Goal: Transaction & Acquisition: Purchase product/service

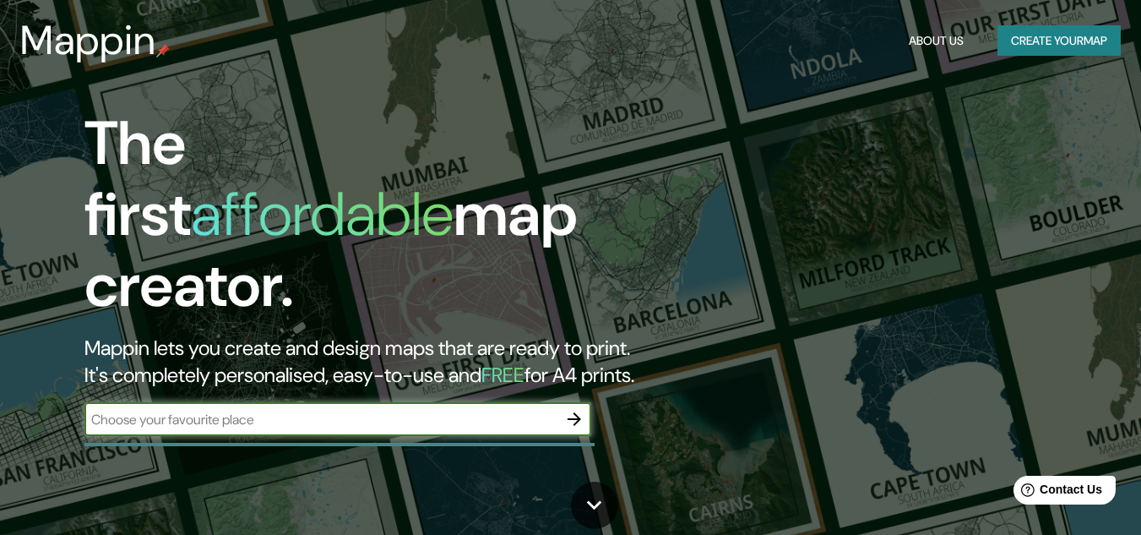
click at [167, 410] on input "text" at bounding box center [320, 419] width 473 height 19
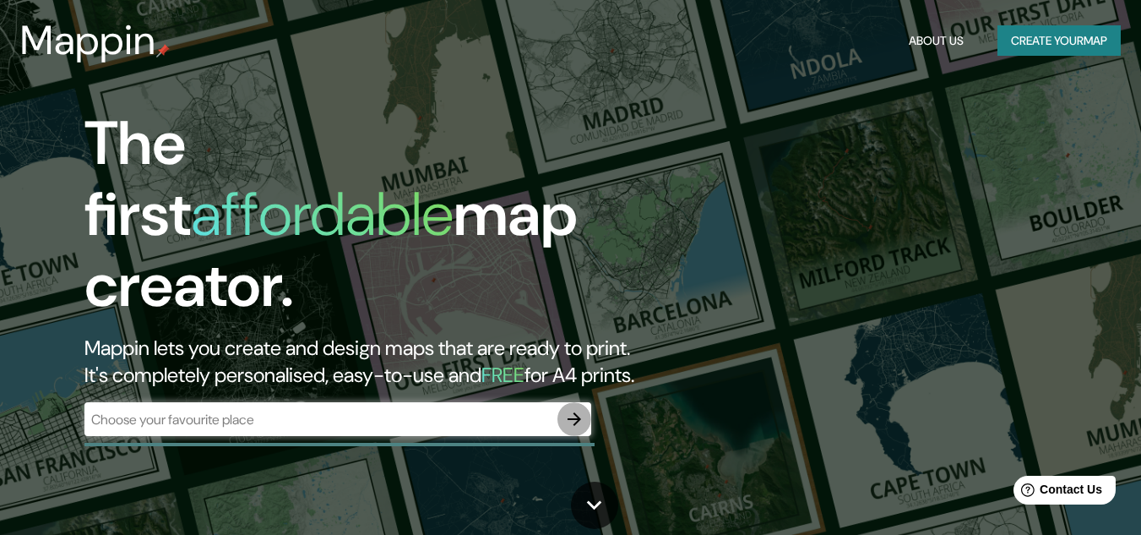
drag, startPoint x: 167, startPoint y: 399, endPoint x: 576, endPoint y: 402, distance: 408.7
click at [576, 412] on icon "button" at bounding box center [574, 419] width 14 height 14
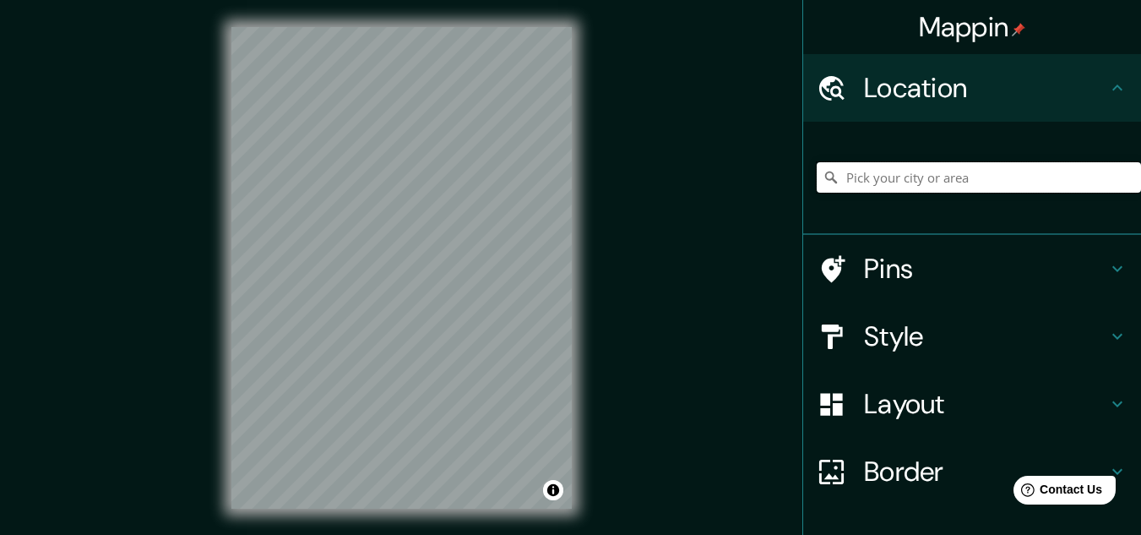
click at [834, 173] on input "Pick your city or area" at bounding box center [979, 177] width 324 height 30
paste input "C. Sor [PERSON_NAME] de la [PERSON_NAME] [STREET_ADDRESS][PERSON_NAME][PERSON_N…"
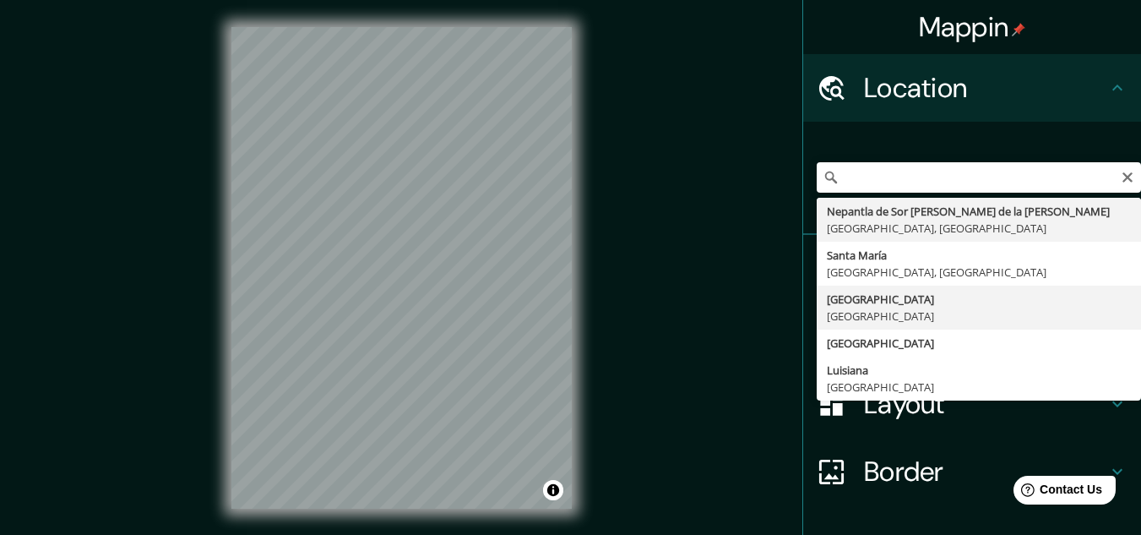
type input "[GEOGRAPHIC_DATA], [GEOGRAPHIC_DATA]"
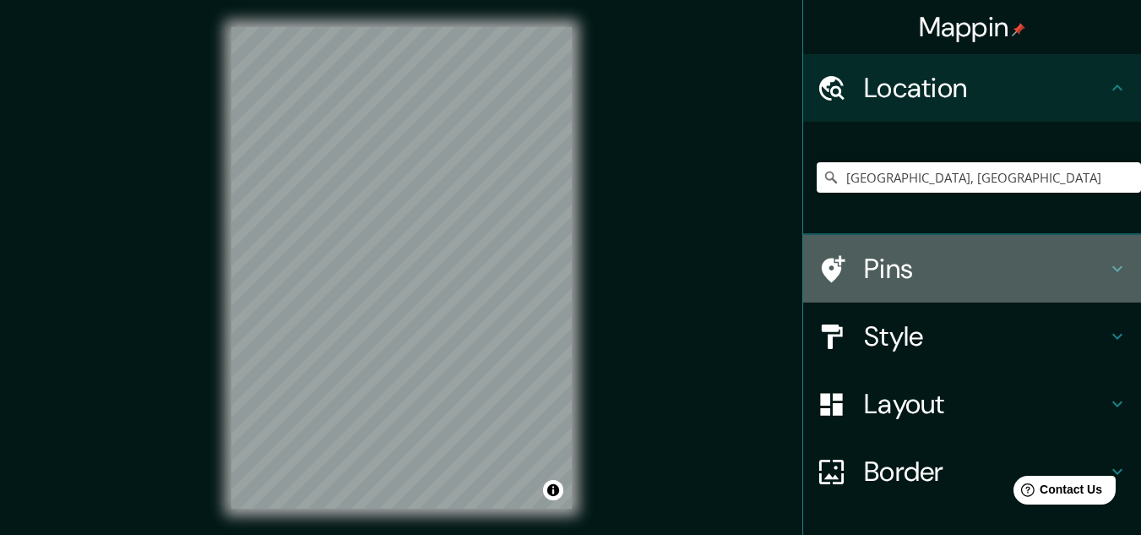
click at [885, 259] on h4 "Pins" at bounding box center [985, 269] width 243 height 34
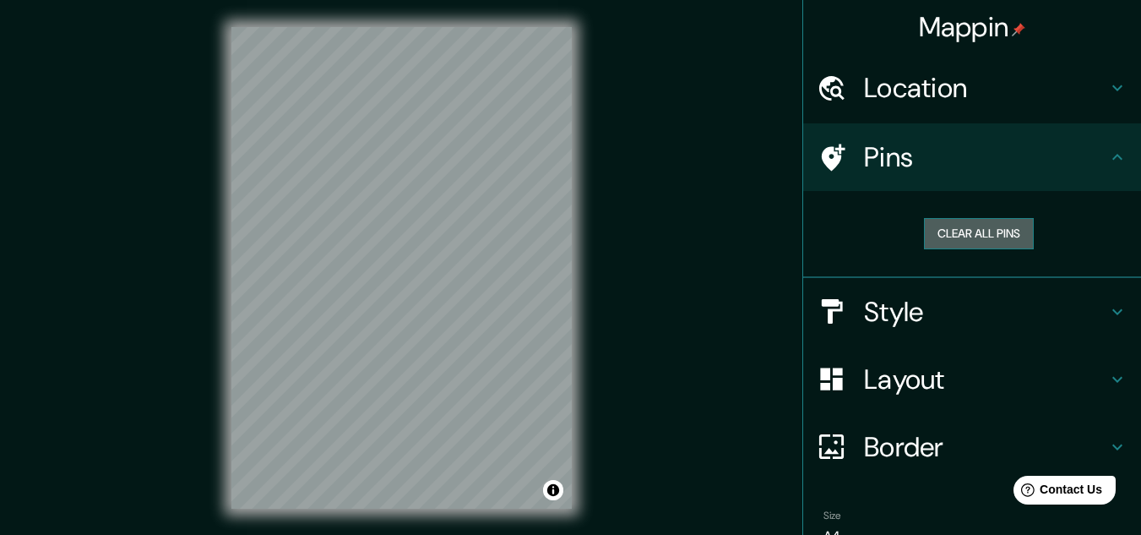
click at [957, 235] on button "Clear all pins" at bounding box center [979, 233] width 110 height 31
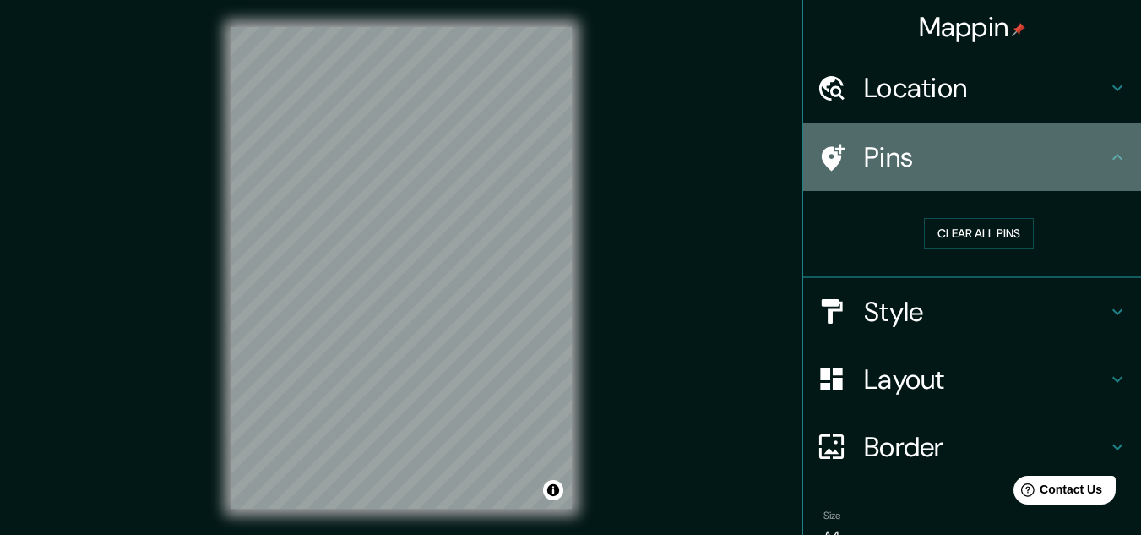
click at [1010, 168] on h4 "Pins" at bounding box center [985, 157] width 243 height 34
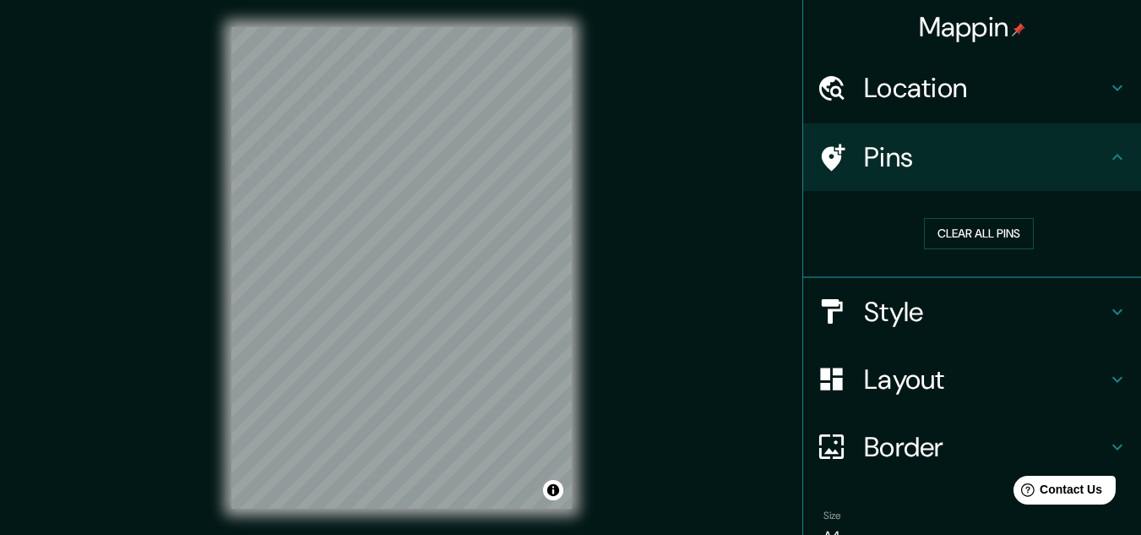
click at [971, 165] on h4 "Pins" at bounding box center [985, 157] width 243 height 34
click at [933, 302] on h4 "Style" at bounding box center [985, 312] width 243 height 34
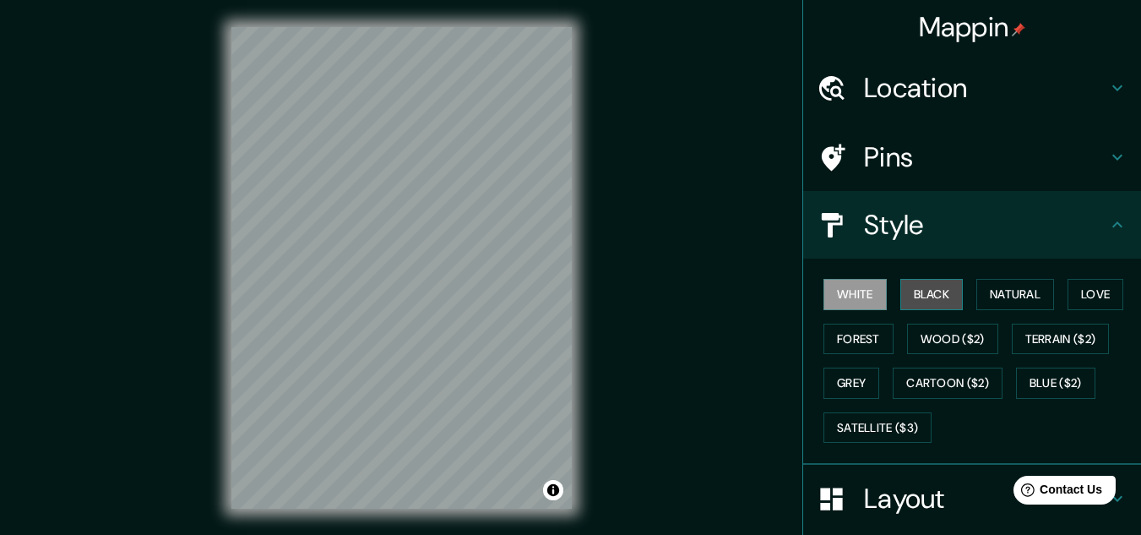
click at [926, 300] on button "Black" at bounding box center [931, 294] width 63 height 31
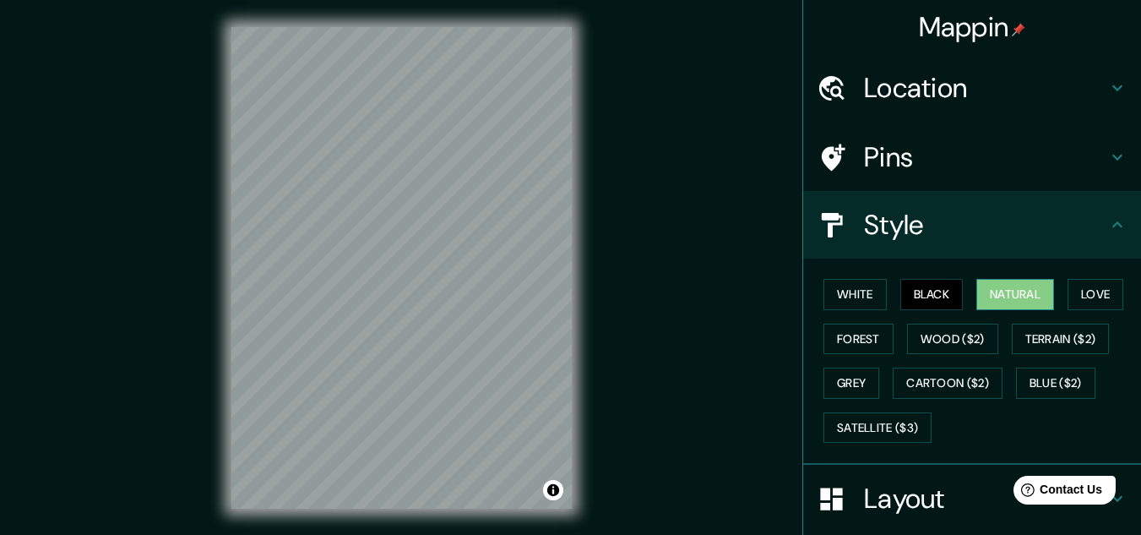
click at [988, 292] on button "Natural" at bounding box center [1015, 294] width 78 height 31
click at [900, 305] on button "Black" at bounding box center [931, 294] width 63 height 31
click at [859, 292] on button "White" at bounding box center [854, 294] width 63 height 31
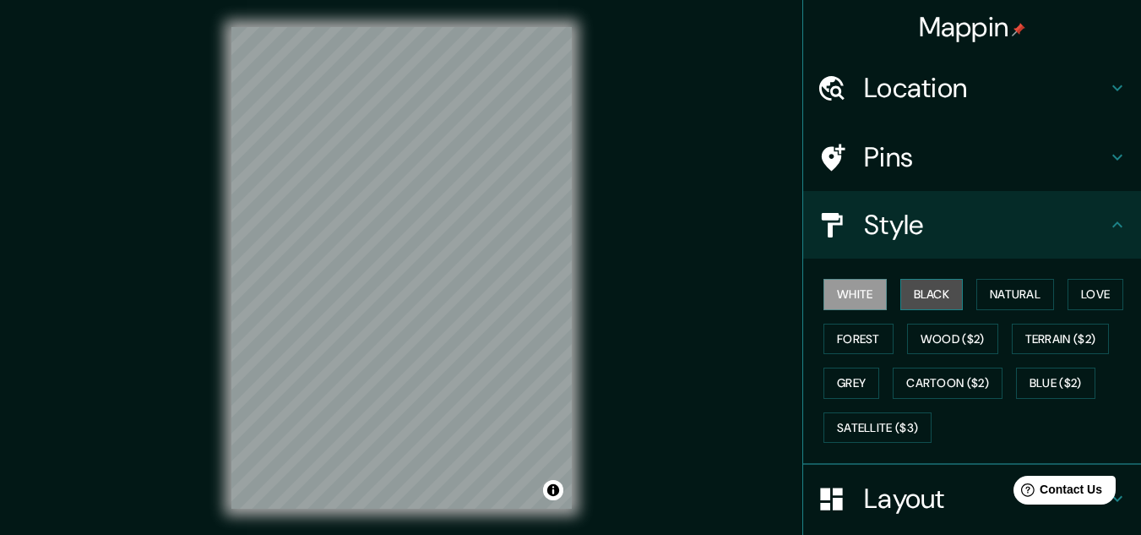
click at [913, 303] on button "Black" at bounding box center [931, 294] width 63 height 31
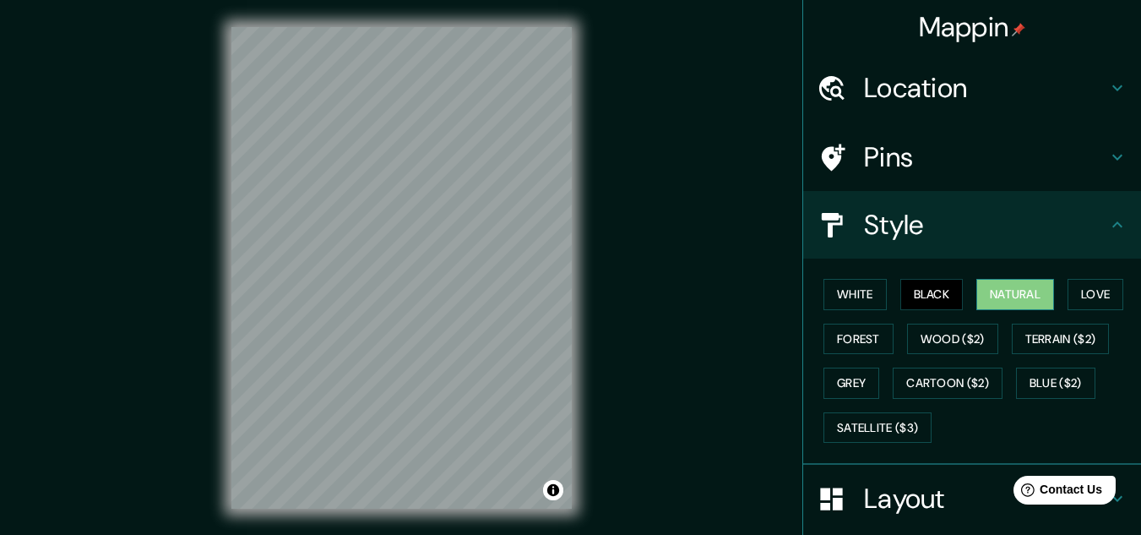
click at [1011, 300] on button "Natural" at bounding box center [1015, 294] width 78 height 31
click at [1060, 294] on div "White Black Natural Love Forest Wood ($2) Terrain ($2) Grey Cartoon ($2) Blue (…" at bounding box center [979, 360] width 324 height 177
click at [1079, 296] on button "Love" at bounding box center [1095, 294] width 56 height 31
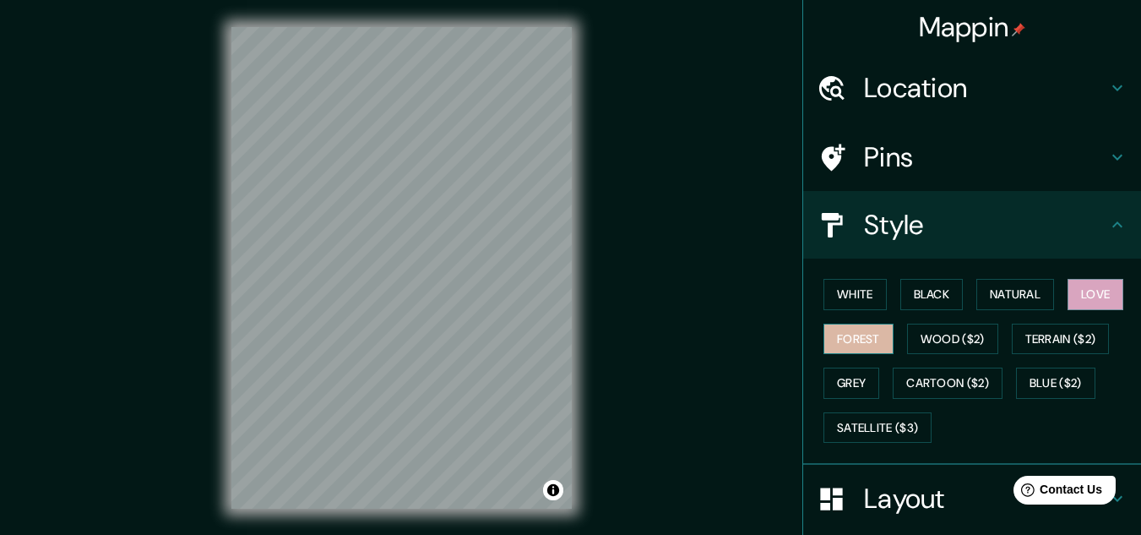
click at [844, 339] on button "Forest" at bounding box center [858, 338] width 70 height 31
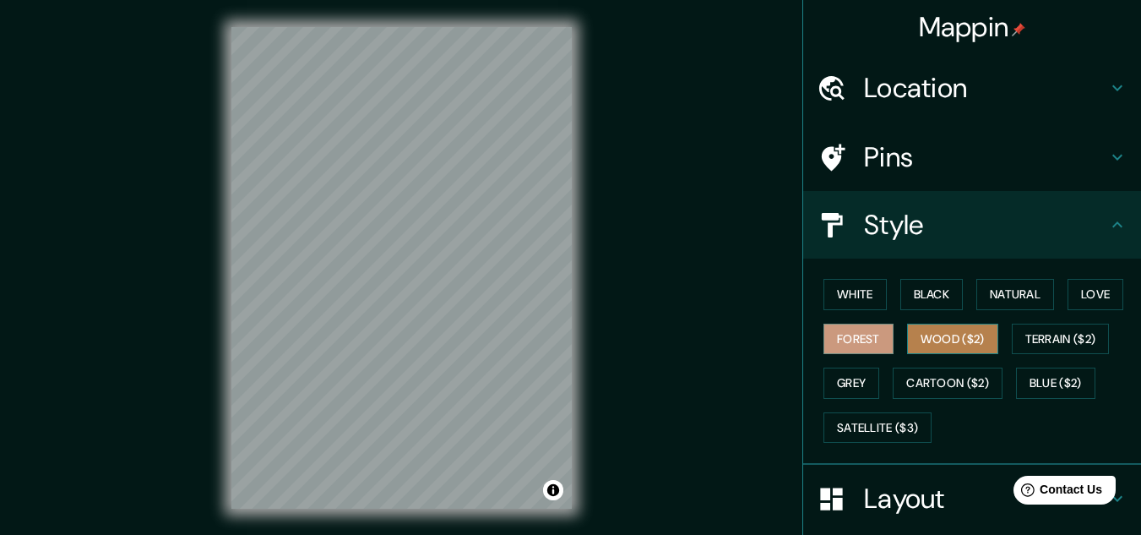
click at [916, 330] on button "Wood ($2)" at bounding box center [952, 338] width 91 height 31
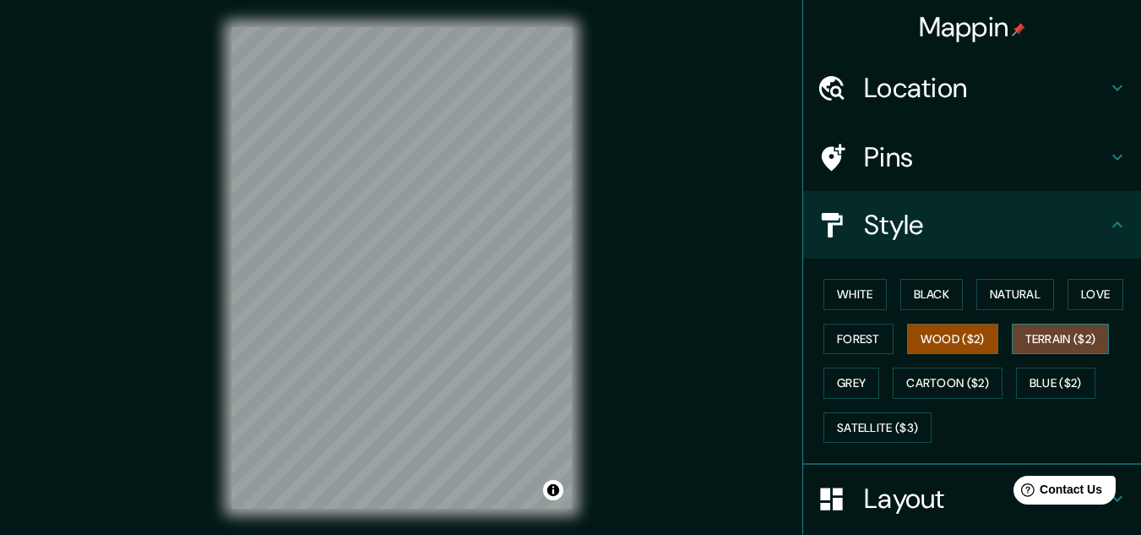
click at [1067, 339] on button "Terrain ($2)" at bounding box center [1061, 338] width 98 height 31
click at [831, 296] on button "White" at bounding box center [854, 294] width 63 height 31
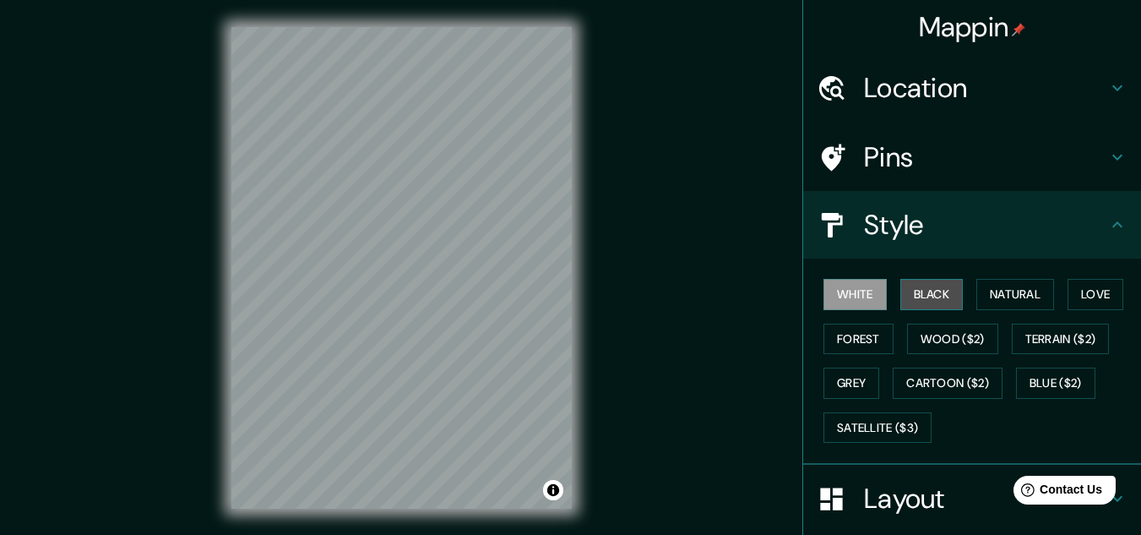
click at [919, 290] on button "Black" at bounding box center [931, 294] width 63 height 31
click at [849, 285] on button "White" at bounding box center [854, 294] width 63 height 31
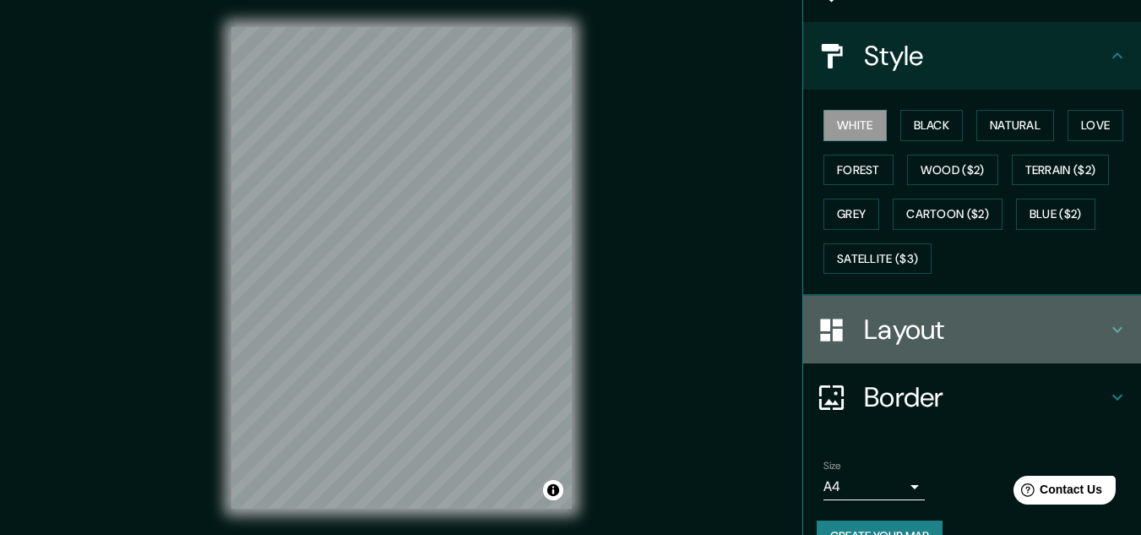
click at [867, 317] on h4 "Layout" at bounding box center [985, 329] width 243 height 34
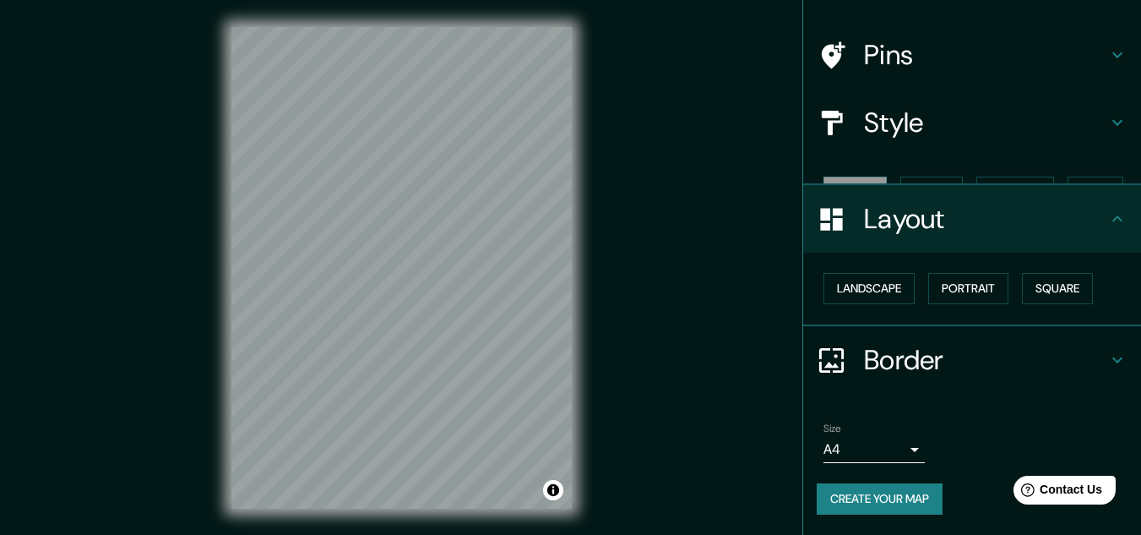
scroll to position [73, 0]
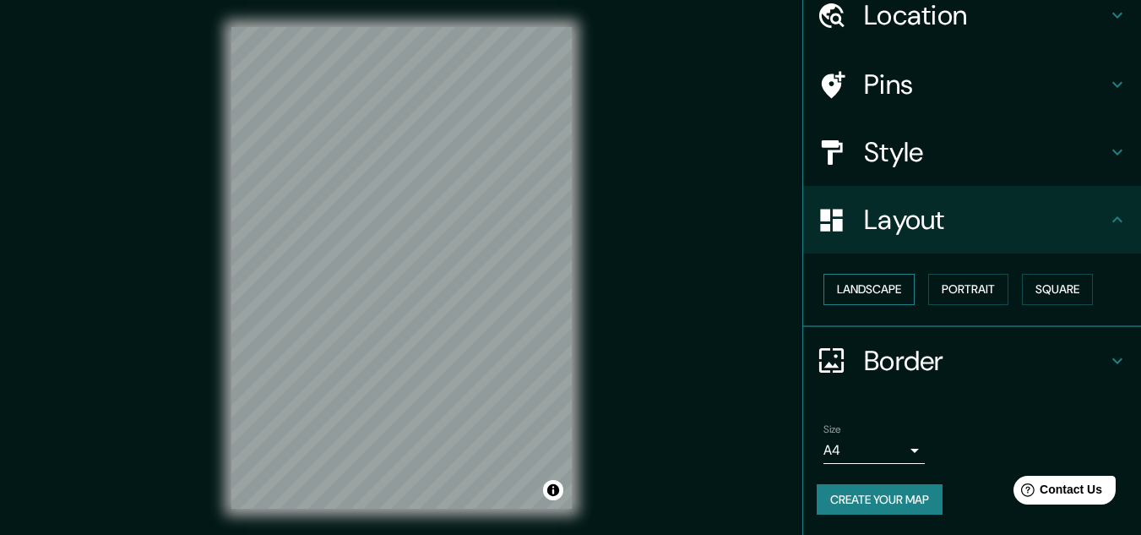
click at [874, 293] on button "Landscape" at bounding box center [868, 289] width 91 height 31
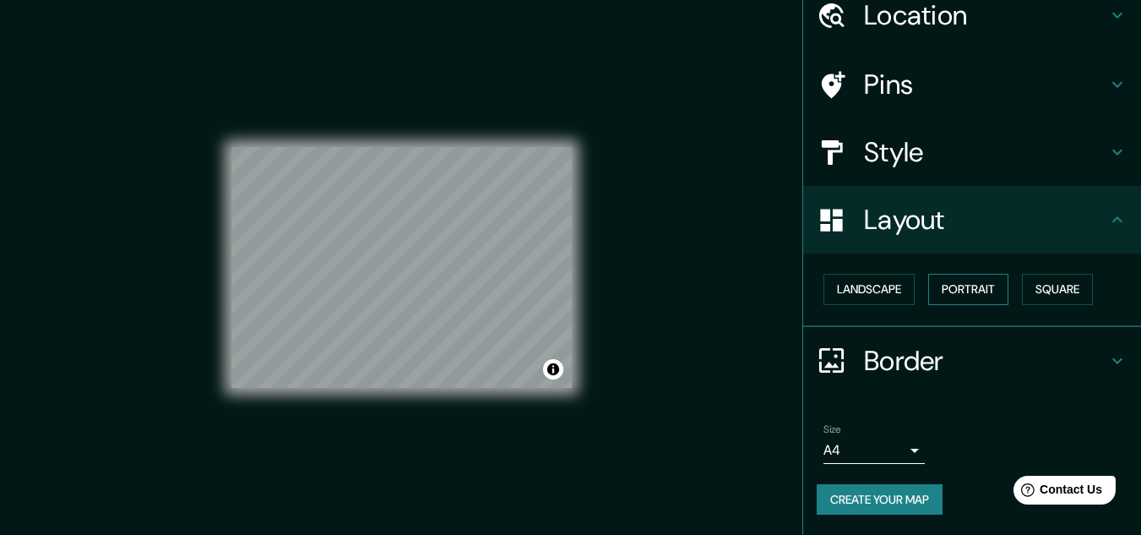
click at [938, 287] on button "Portrait" at bounding box center [968, 289] width 80 height 31
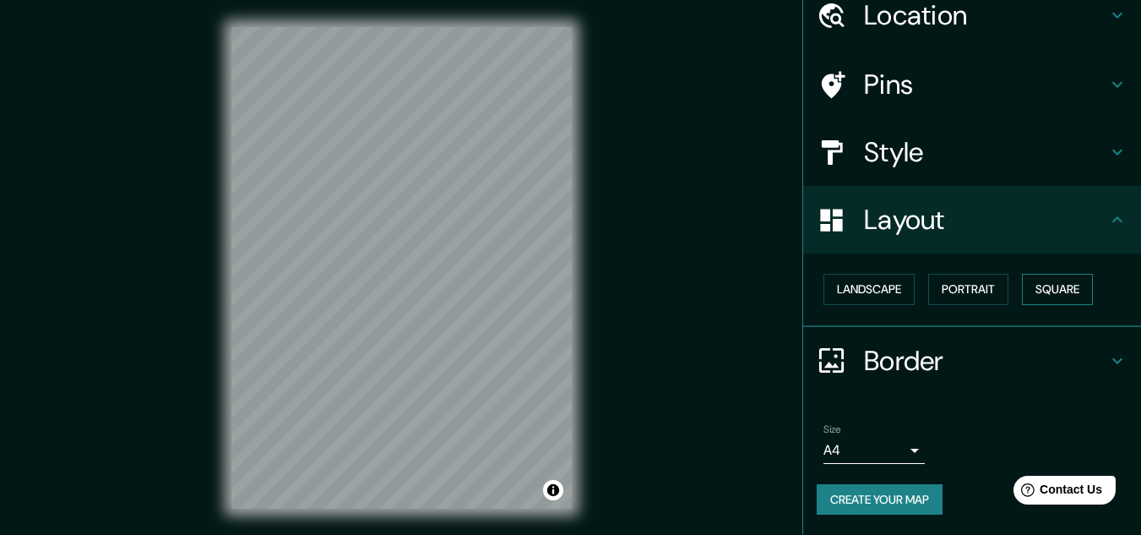
click at [1034, 282] on button "Square" at bounding box center [1057, 289] width 71 height 31
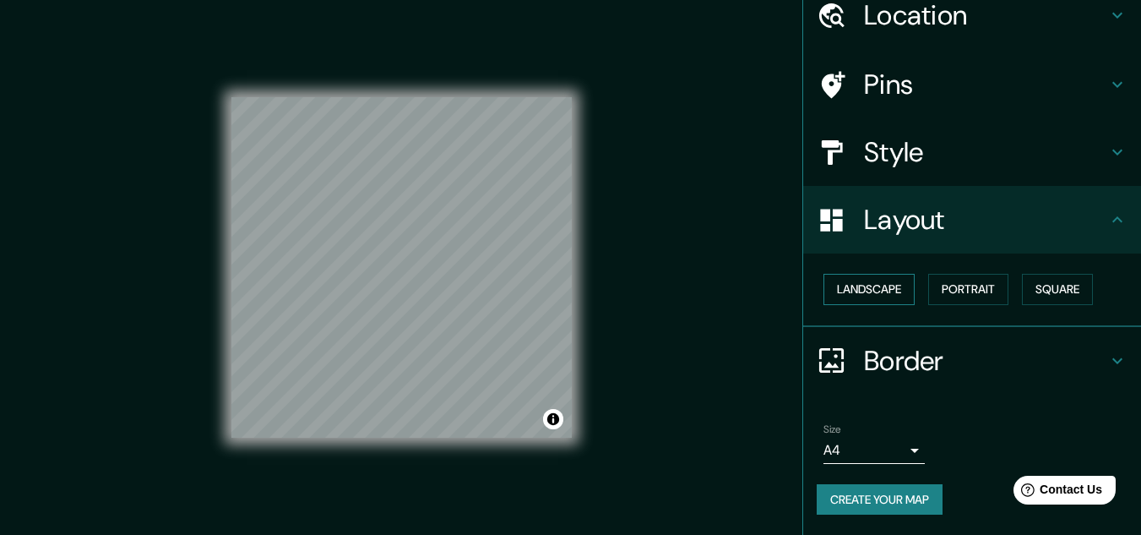
click at [881, 299] on button "Landscape" at bounding box center [868, 289] width 91 height 31
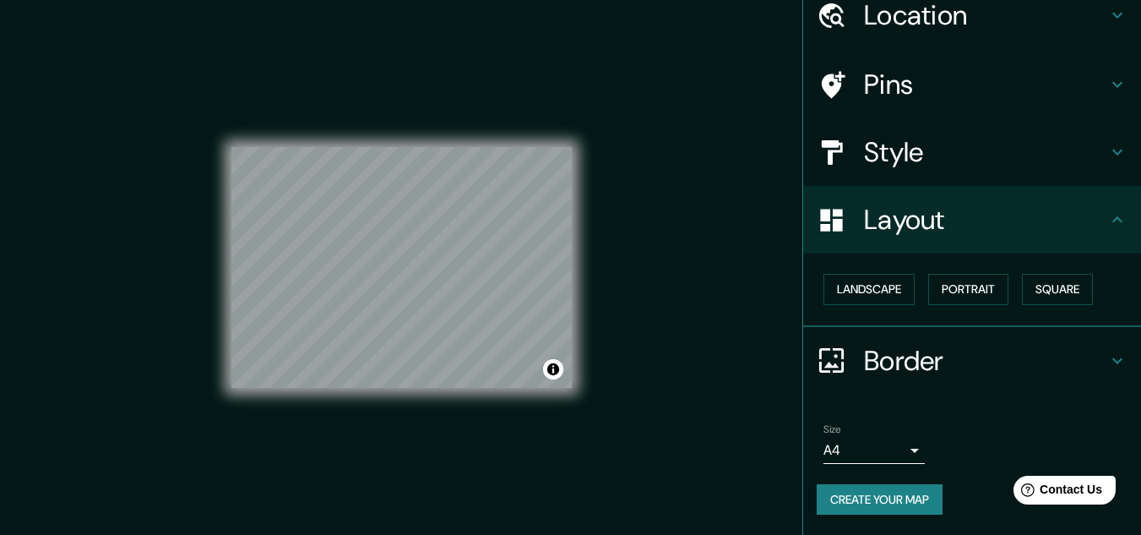
click at [864, 363] on h4 "Border" at bounding box center [985, 361] width 243 height 34
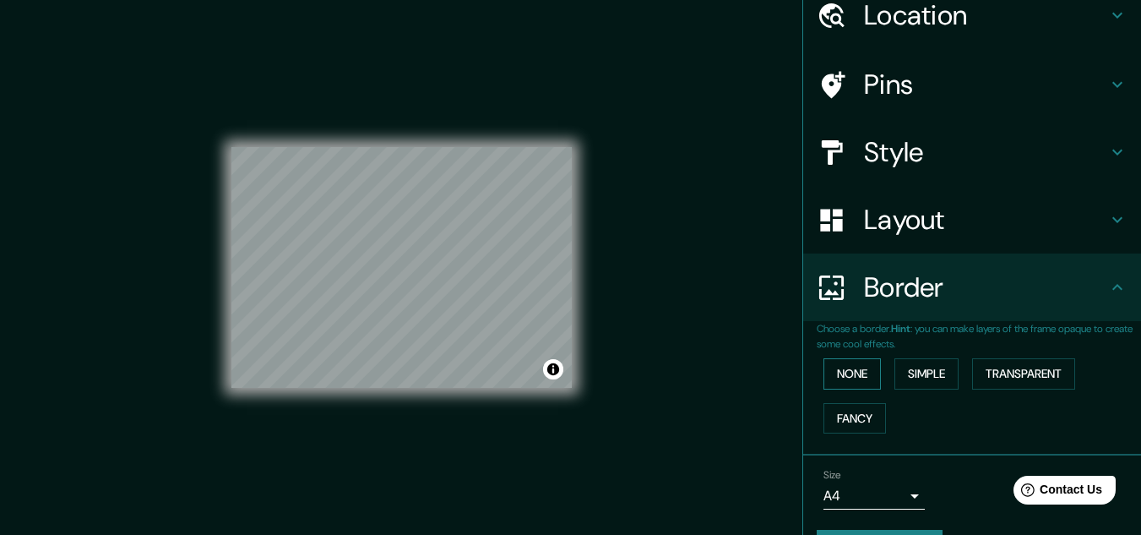
click at [826, 375] on button "None" at bounding box center [851, 373] width 57 height 31
click at [894, 374] on button "Simple" at bounding box center [926, 373] width 64 height 31
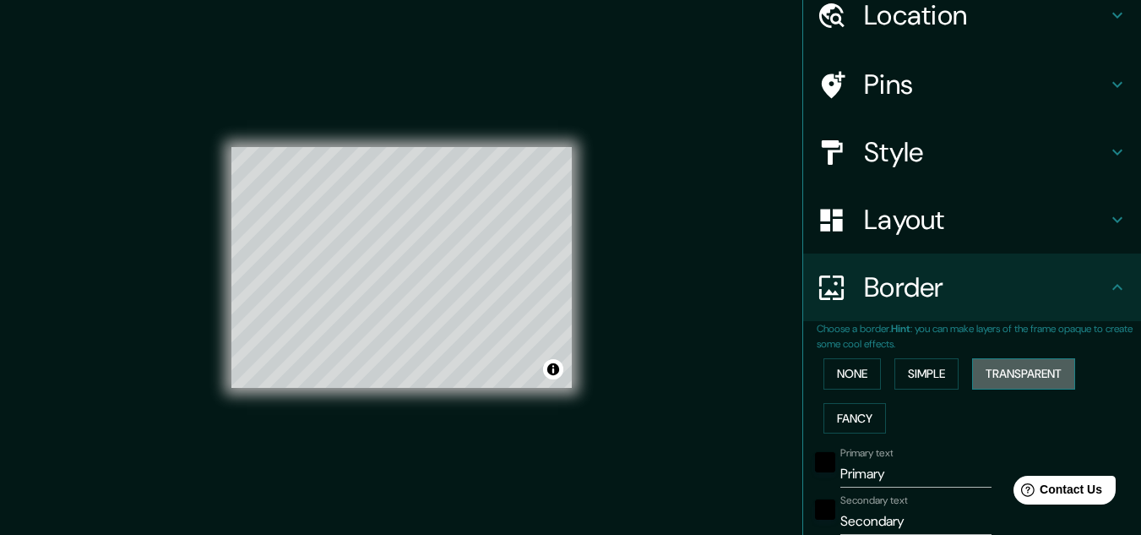
click at [987, 366] on button "Transparent" at bounding box center [1023, 373] width 103 height 31
click at [823, 422] on button "Fancy" at bounding box center [854, 418] width 62 height 31
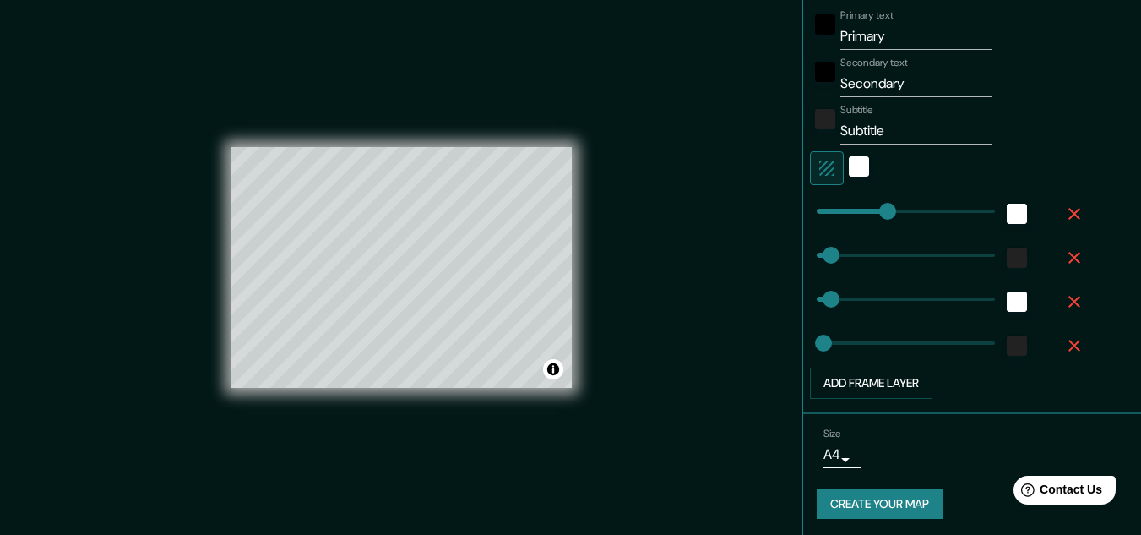
scroll to position [514, 0]
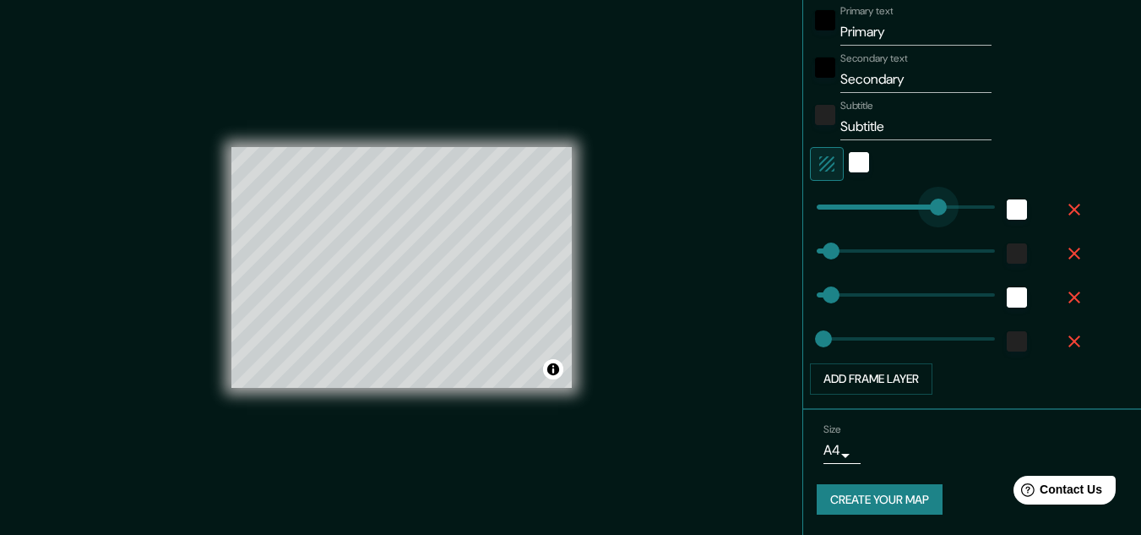
type input "279"
drag, startPoint x: 871, startPoint y: 205, endPoint x: 929, endPoint y: 195, distance: 58.3
type input "32"
type input "16"
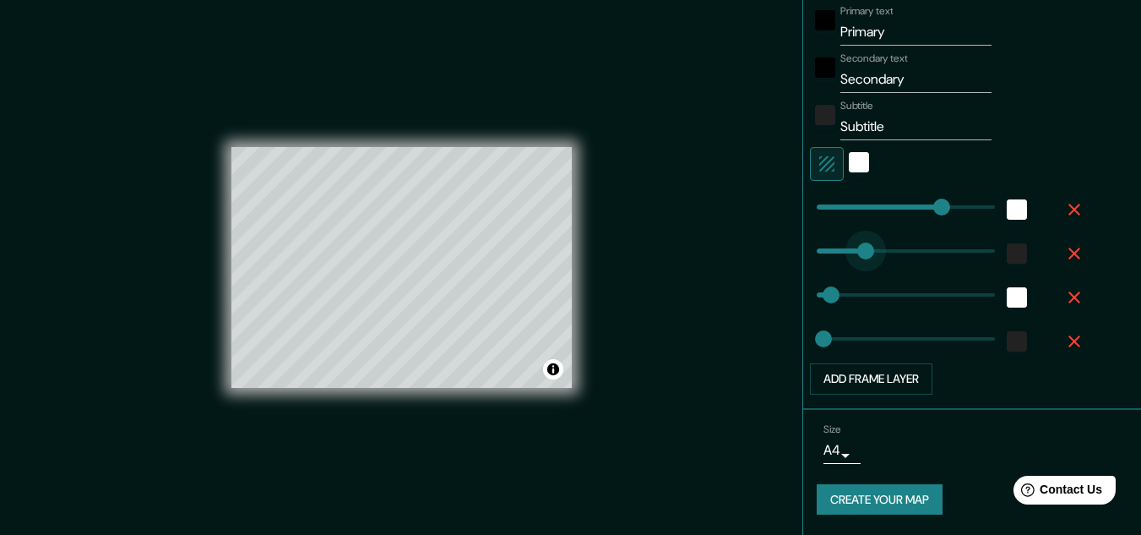
type input "308"
drag, startPoint x: 836, startPoint y: 251, endPoint x: 940, endPoint y: 250, distance: 103.9
type input "32"
type input "16"
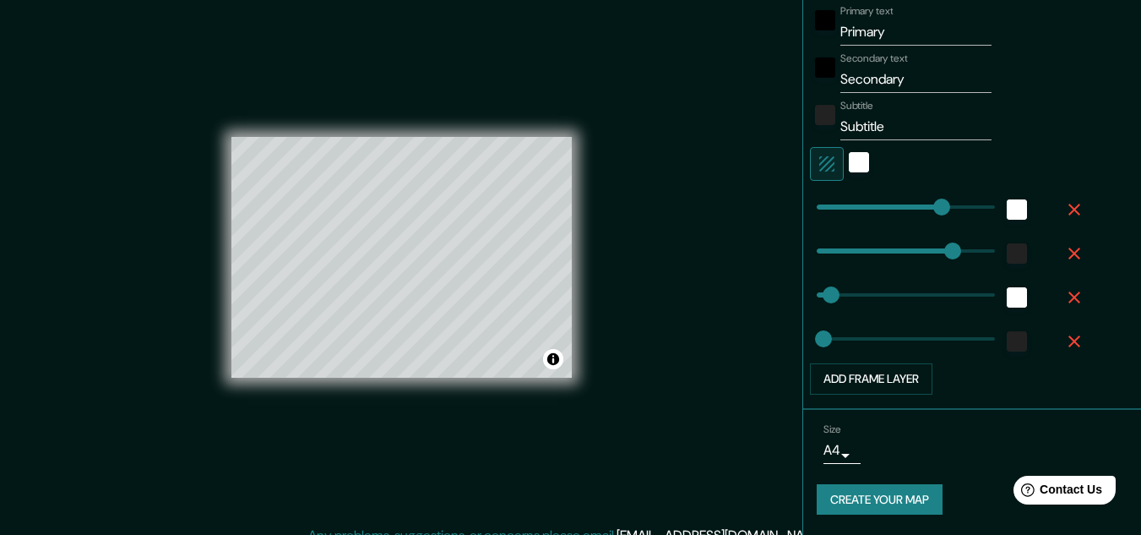
scroll to position [28, 0]
